Goal: Task Accomplishment & Management: Use online tool/utility

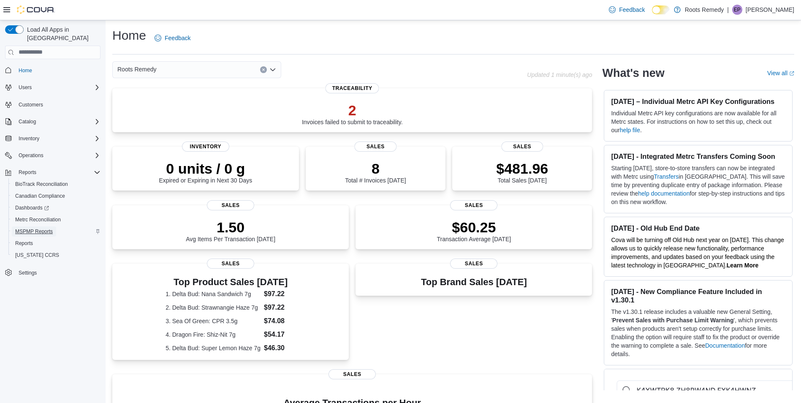
click at [34, 228] on span "MSPMP Reports" at bounding box center [34, 231] width 38 height 7
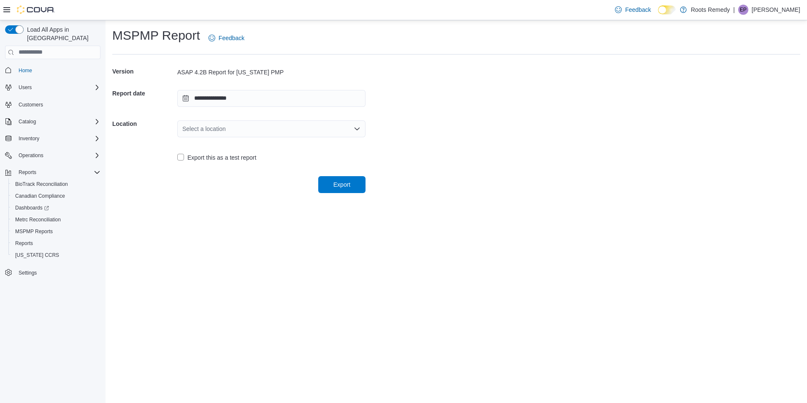
click at [256, 129] on div "Select a location" at bounding box center [271, 128] width 188 height 17
click at [216, 153] on span "[STREET_ADDRESS]" at bounding box center [277, 155] width 168 height 8
click at [335, 186] on span "Export" at bounding box center [342, 184] width 17 height 8
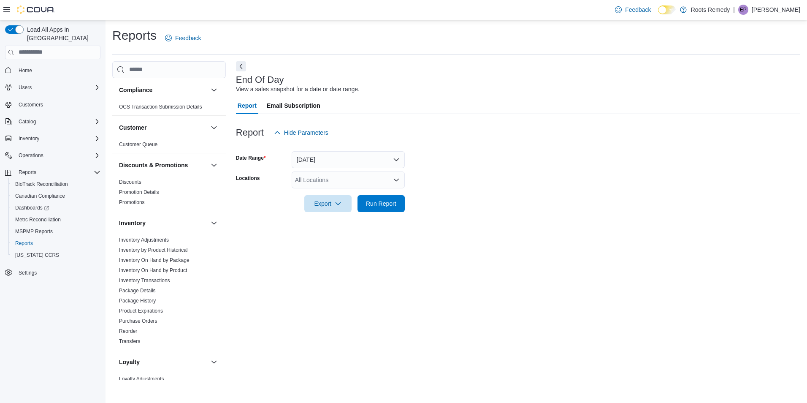
click at [310, 181] on div "All Locations" at bounding box center [348, 179] width 113 height 17
click at [326, 206] on span "[STREET_ADDRESS]" at bounding box center [339, 206] width 58 height 8
click at [332, 194] on span "Roots Remedy" at bounding box center [325, 194] width 39 height 8
click at [368, 218] on span "Run Report" at bounding box center [381, 216] width 30 height 8
